Goal: Book appointment/travel/reservation

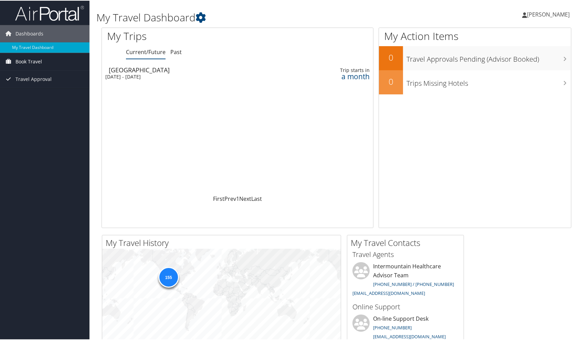
click at [30, 61] on span "Book Travel" at bounding box center [28, 60] width 26 height 17
click at [49, 82] on link "Book/Manage Online Trips" at bounding box center [44, 85] width 89 height 10
click at [32, 60] on span "Book Travel" at bounding box center [28, 60] width 26 height 17
click at [47, 83] on link "Book/Manage Online Trips" at bounding box center [44, 85] width 89 height 10
click at [32, 86] on link "Book/Manage Online Trips" at bounding box center [44, 85] width 89 height 10
